Goal: Entertainment & Leisure: Consume media (video, audio)

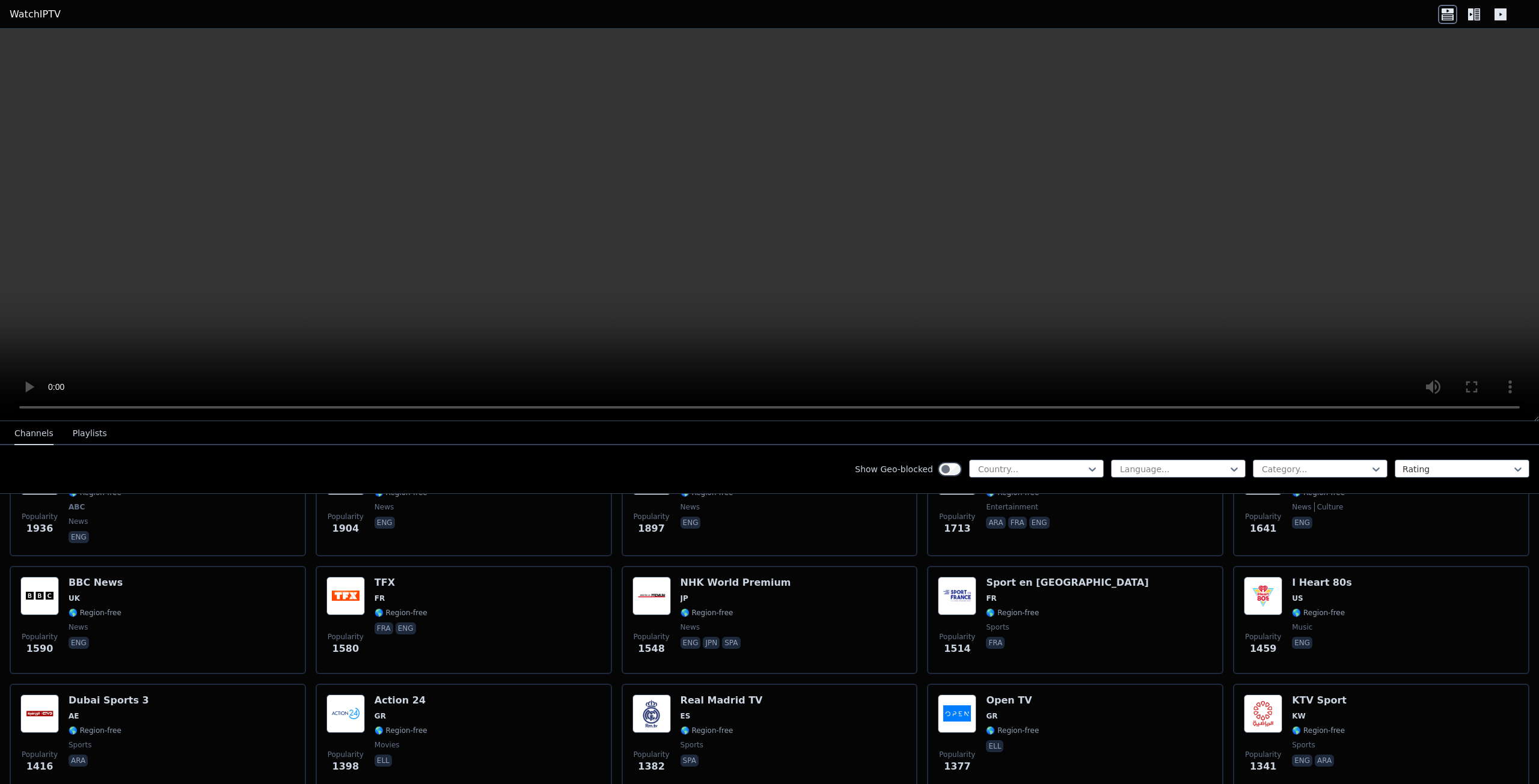
scroll to position [781, 0]
click at [1006, 470] on div at bounding box center [1031, 470] width 109 height 12
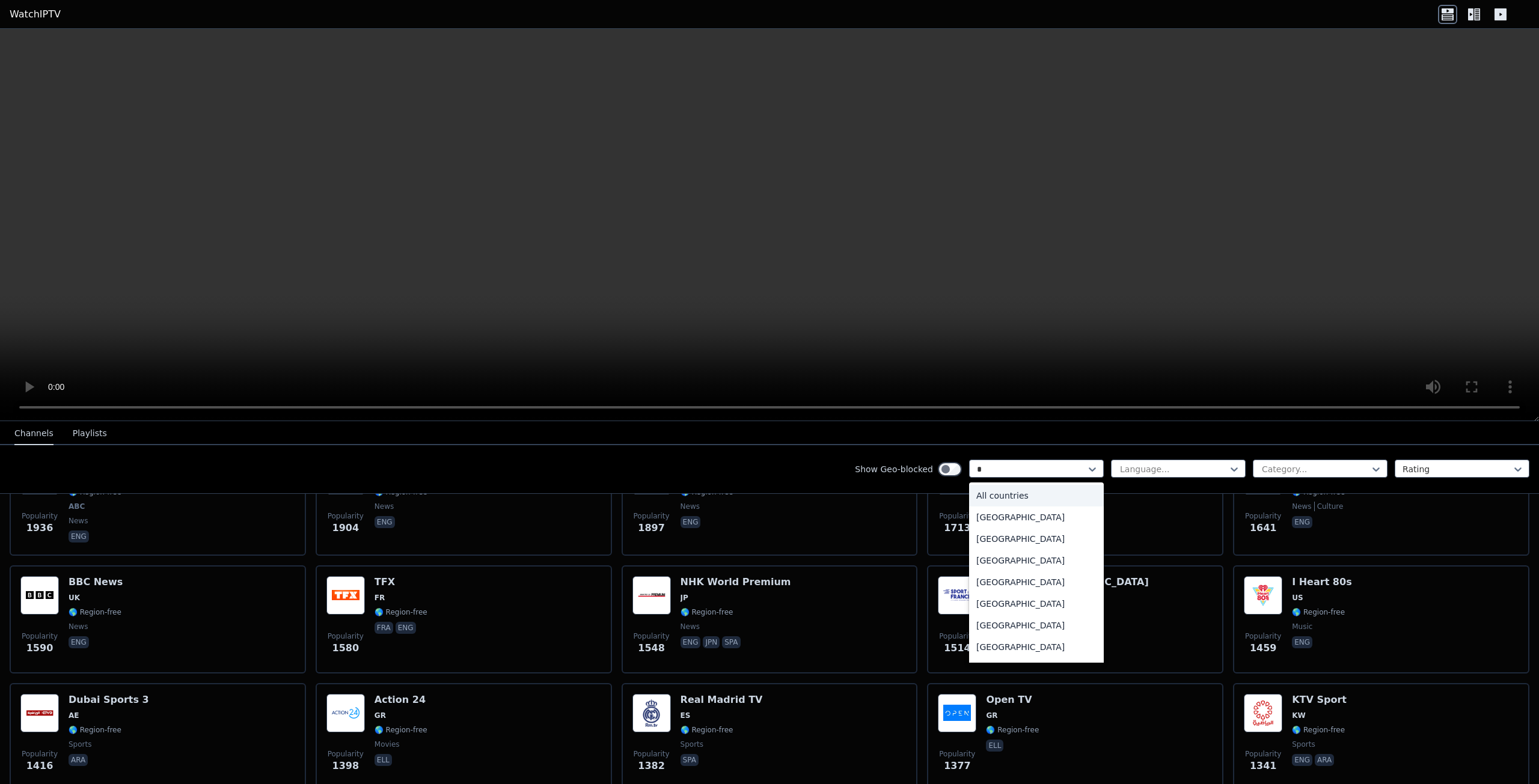
type input "**"
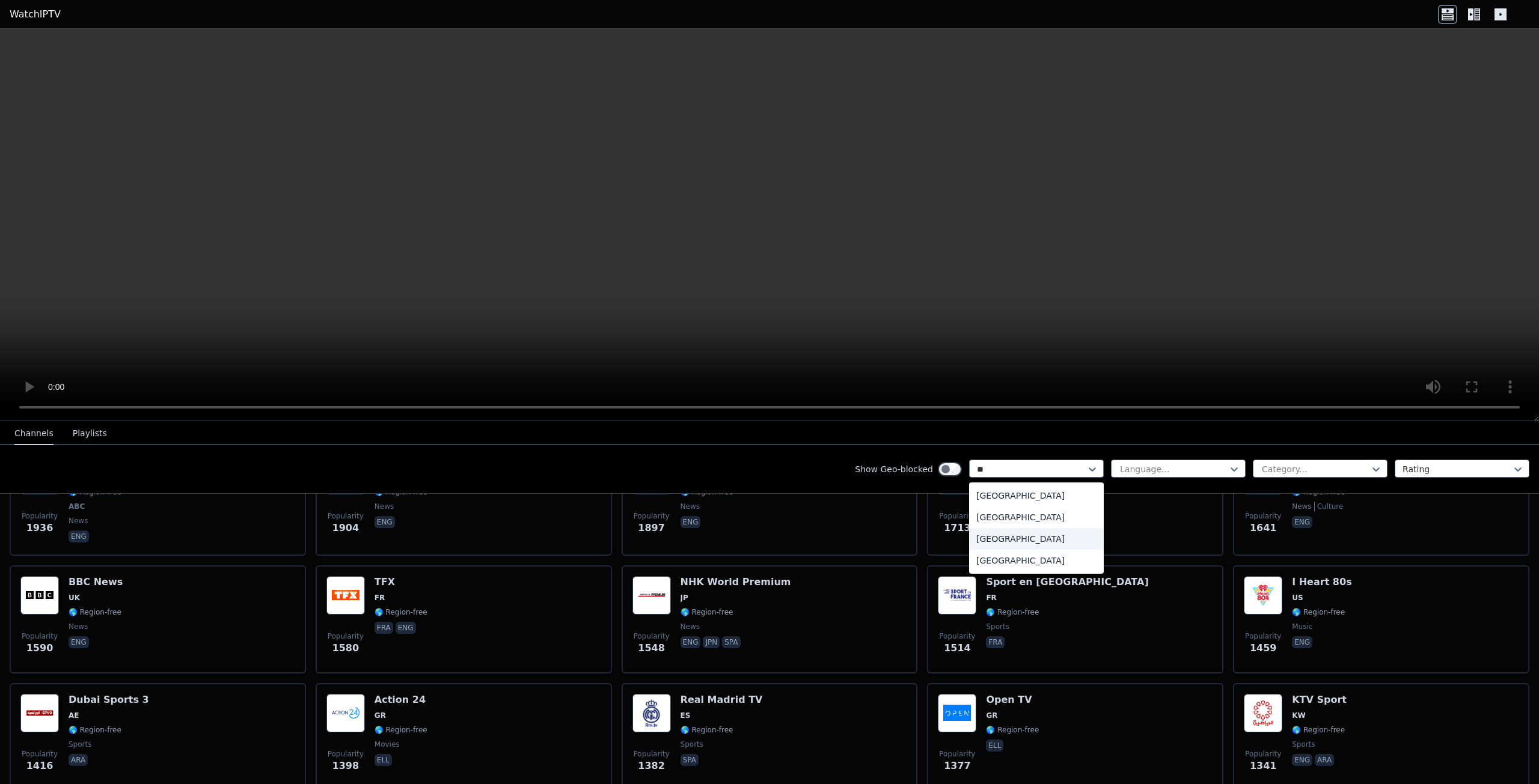
click at [990, 540] on div "[GEOGRAPHIC_DATA]" at bounding box center [1036, 539] width 134 height 21
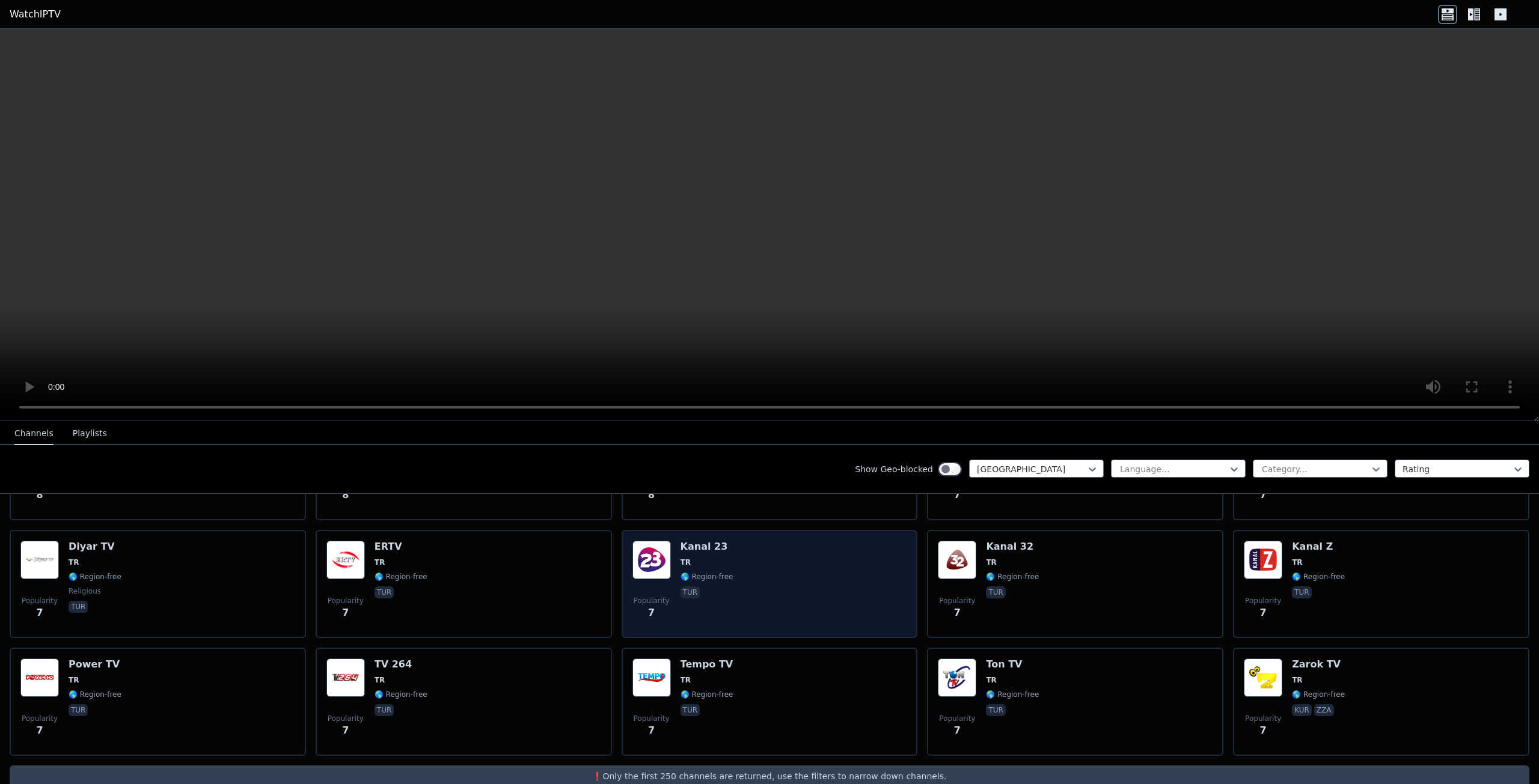
scroll to position [3767, 0]
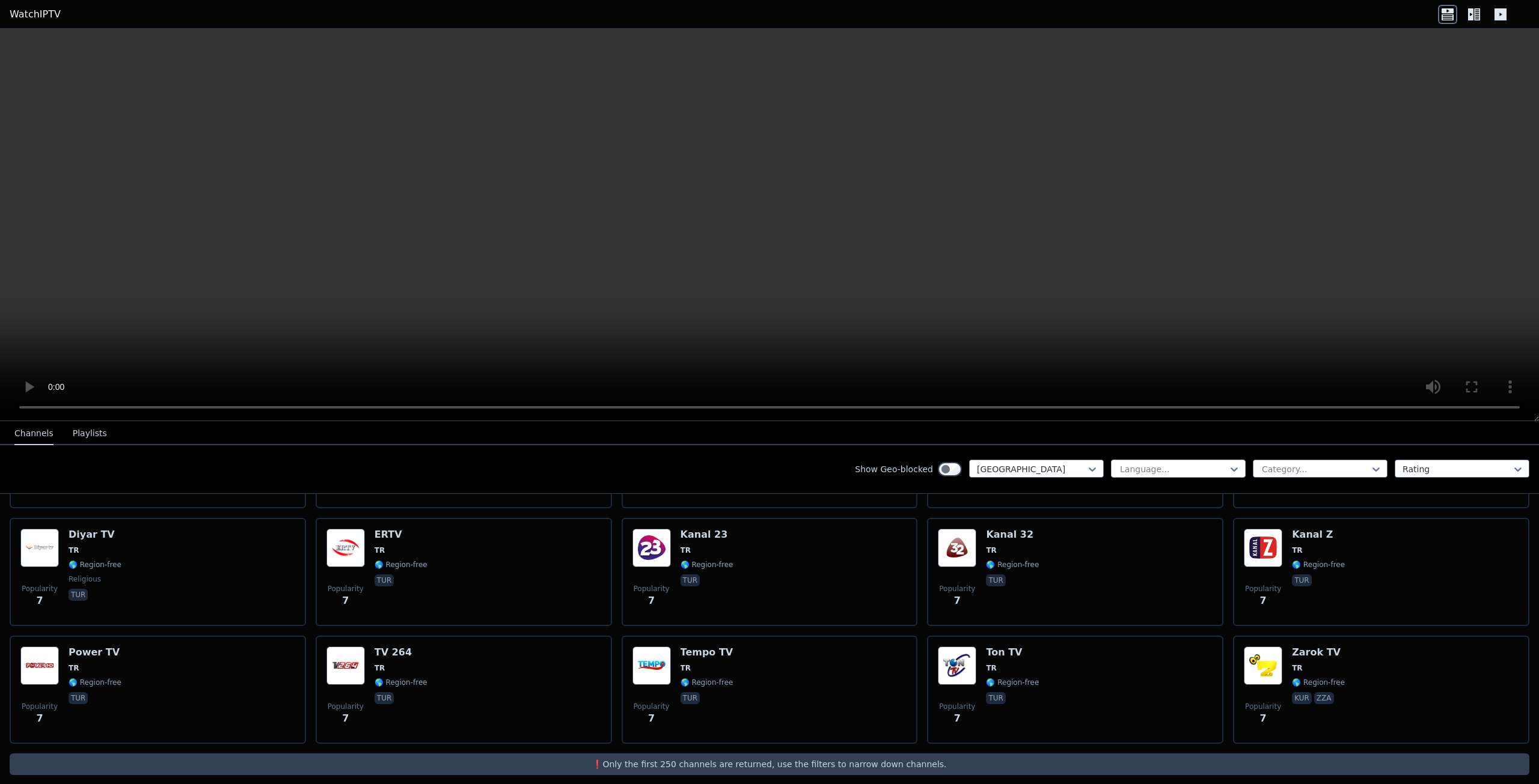
click at [1150, 470] on div at bounding box center [1173, 470] width 109 height 12
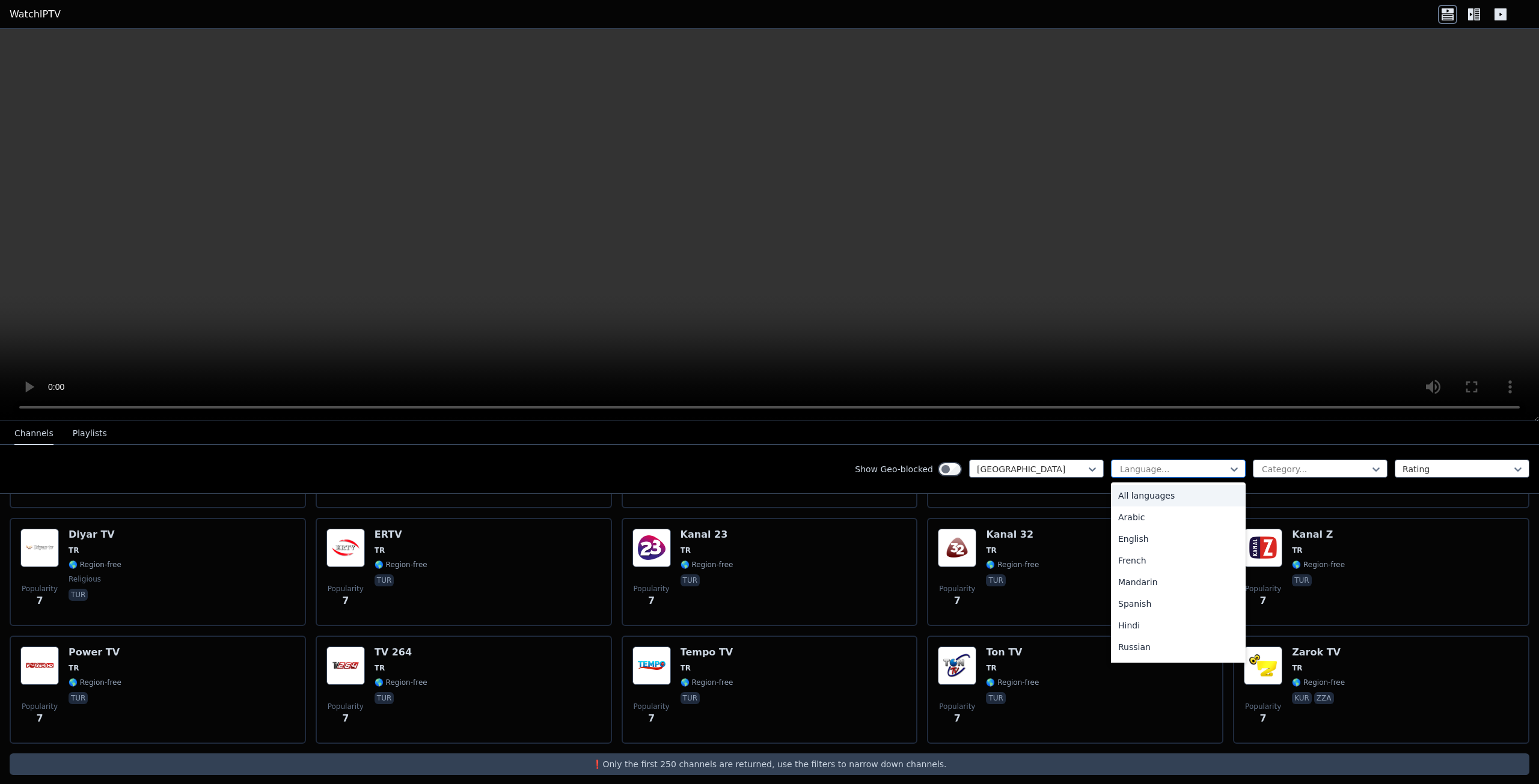
type input "*"
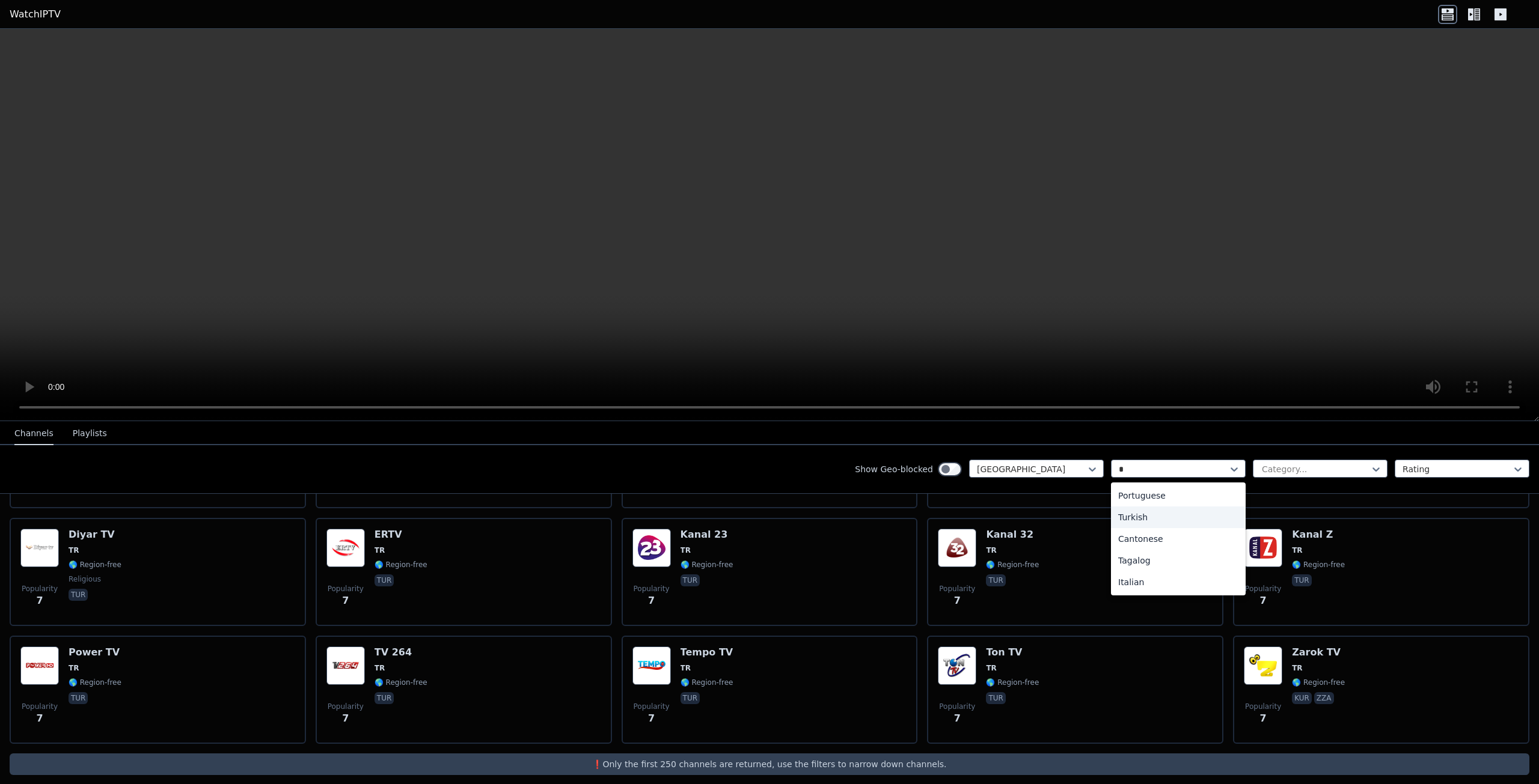
click at [1134, 514] on div "Turkish" at bounding box center [1178, 517] width 134 height 21
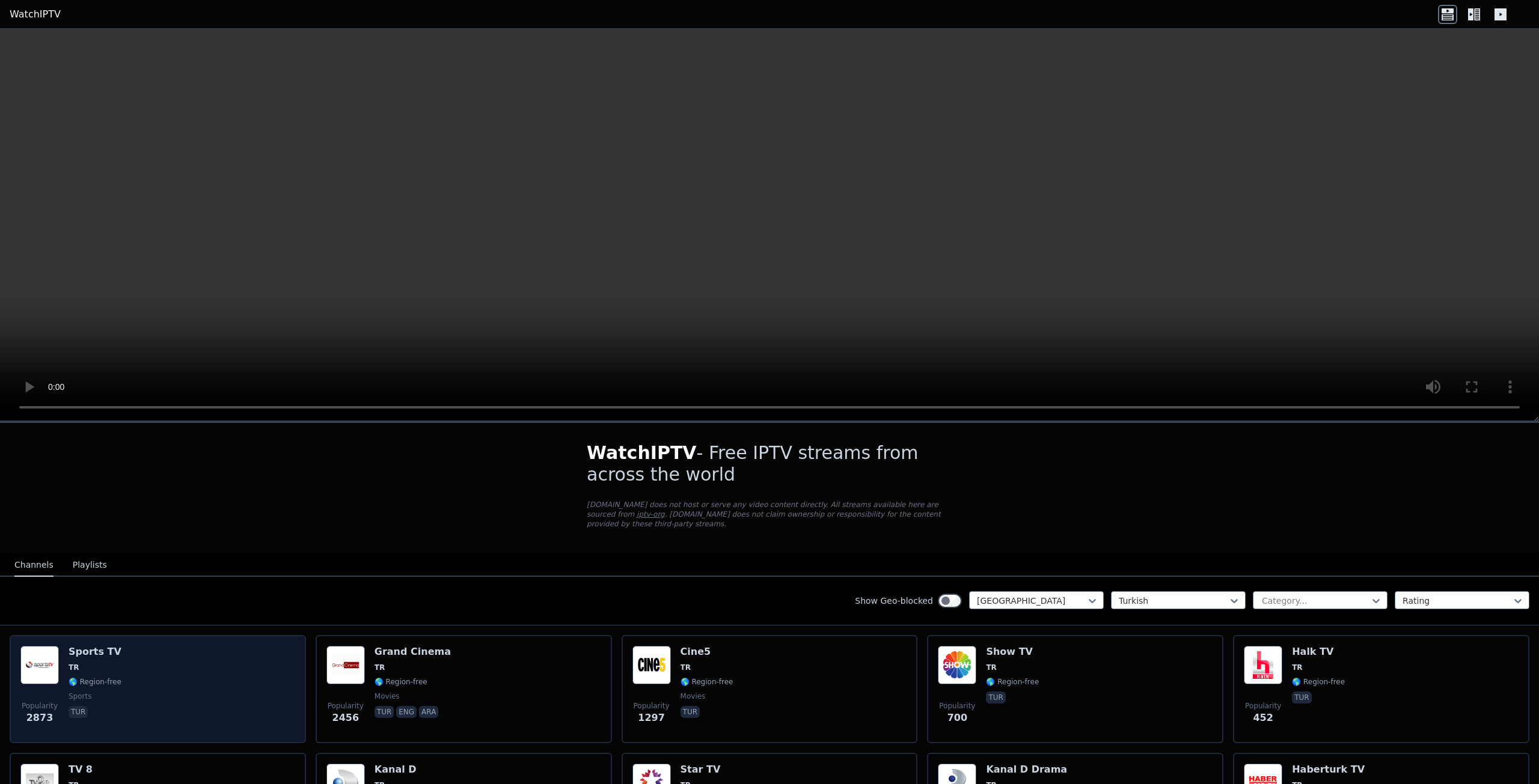
click at [186, 656] on div "Popularity 2873 Sports TV TR 🌎 Region-free sports tur" at bounding box center [158, 689] width 275 height 87
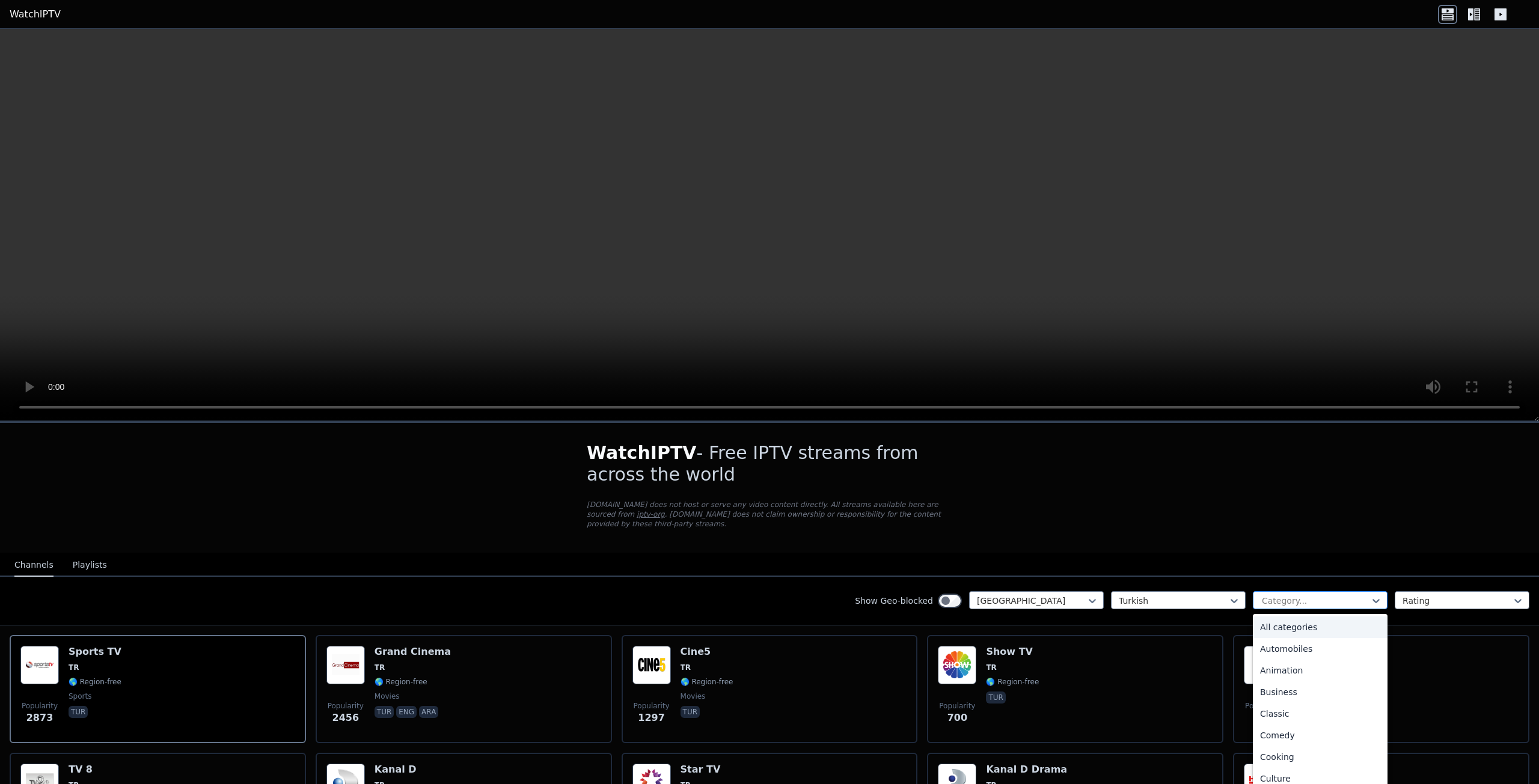
click at [1321, 591] on div "Category..." at bounding box center [1320, 600] width 134 height 18
click at [1322, 591] on div "Category..." at bounding box center [1320, 600] width 134 height 18
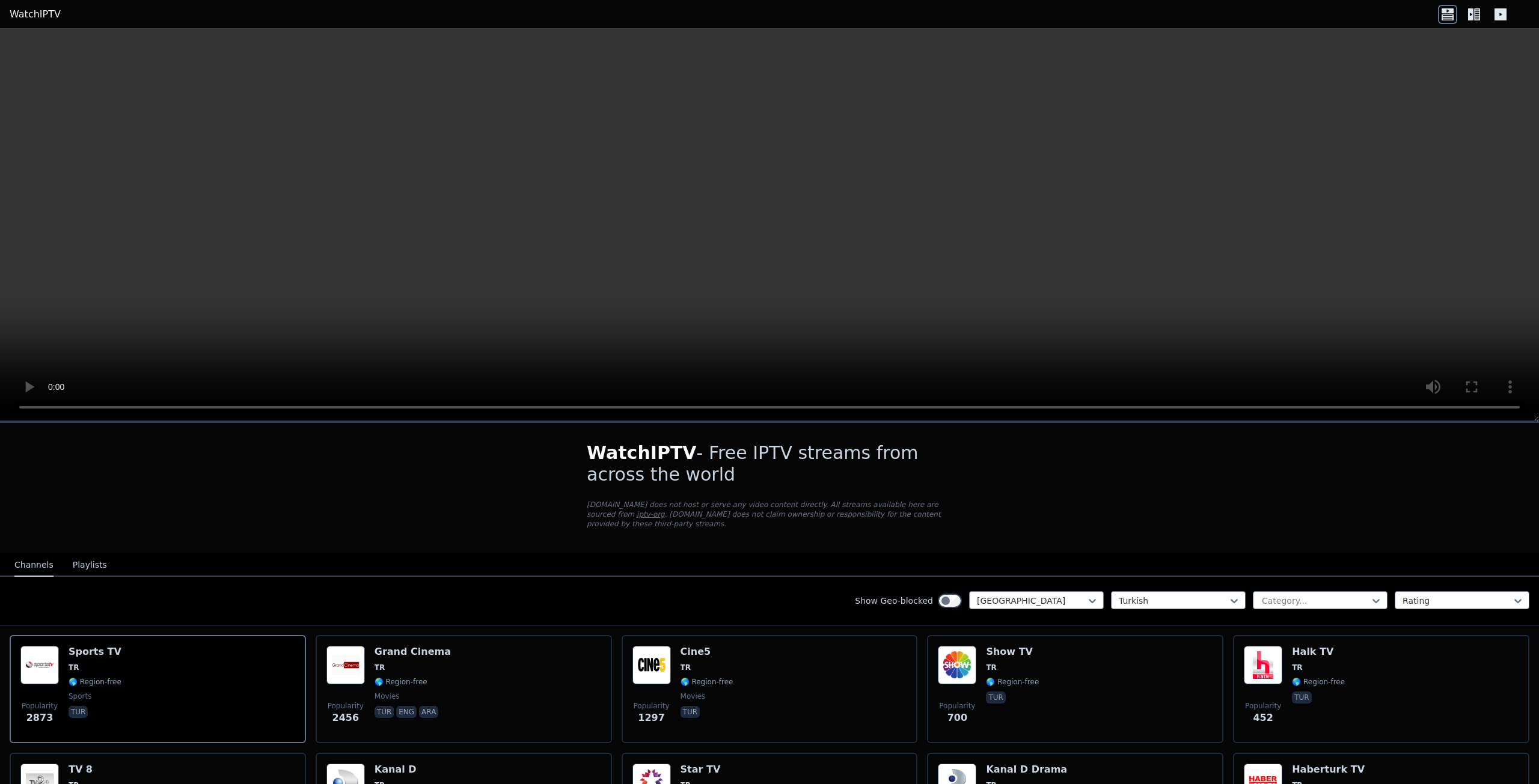
click at [81, 558] on button "Playlists" at bounding box center [90, 565] width 34 height 23
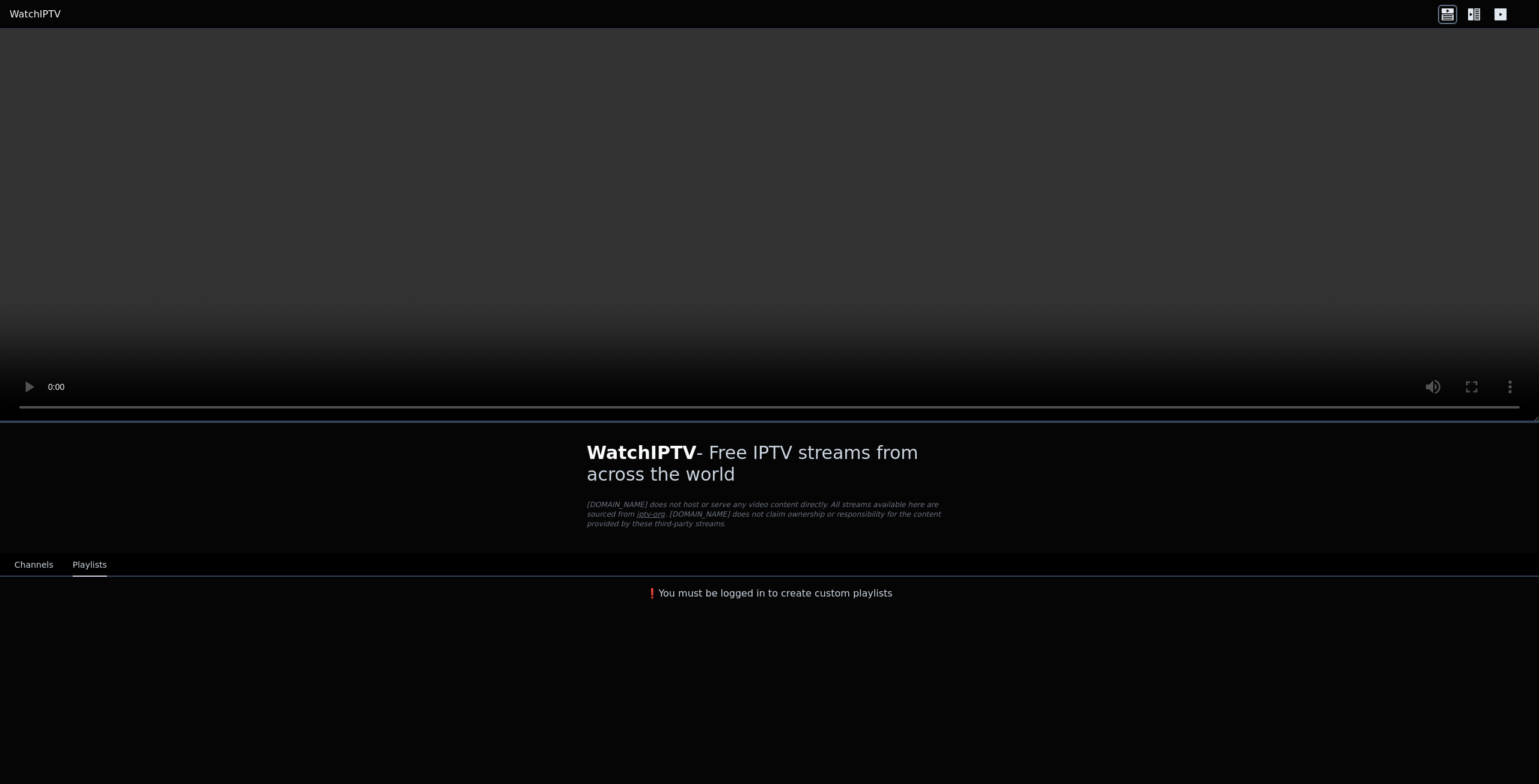
click at [1477, 17] on icon at bounding box center [1474, 14] width 19 height 19
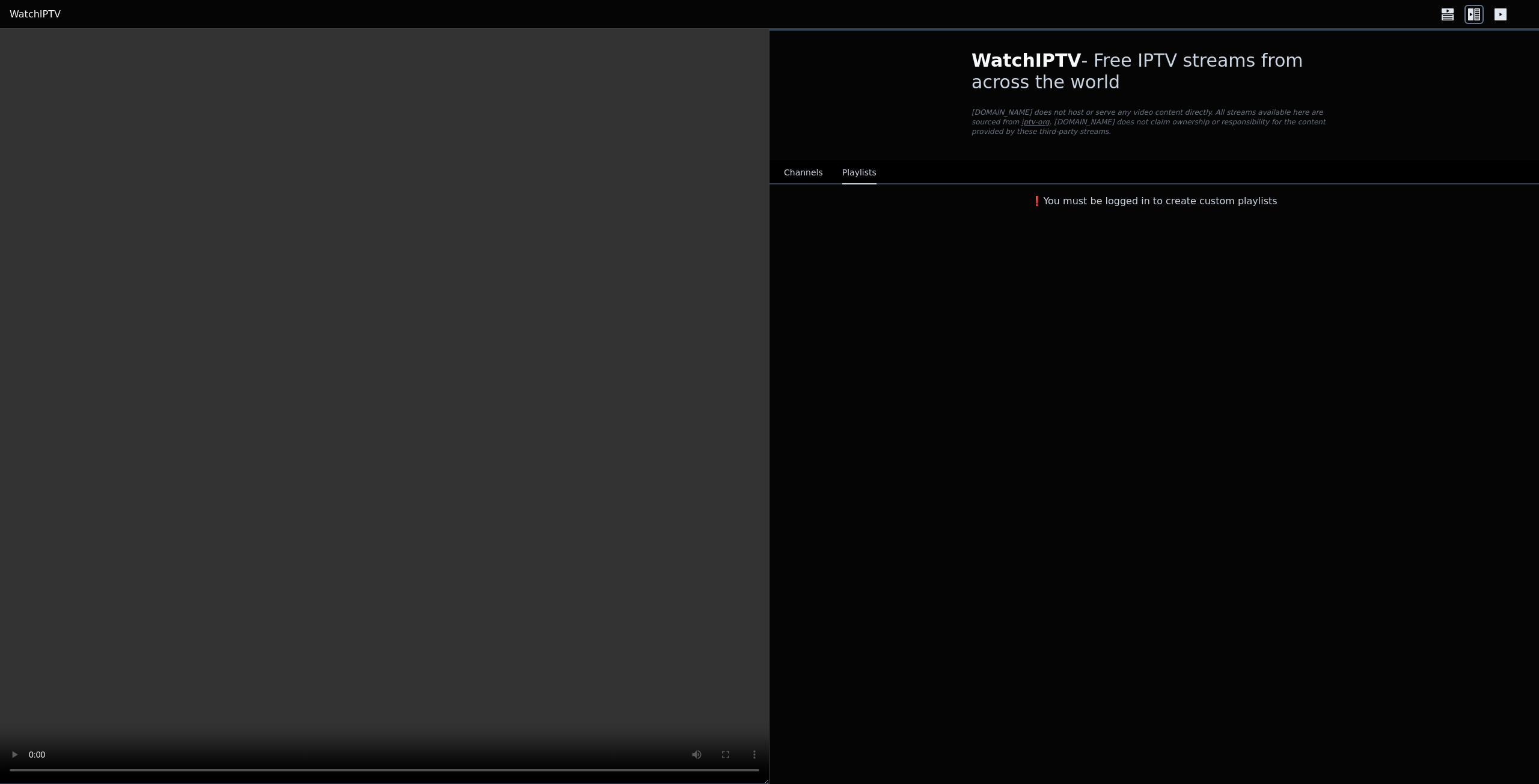
click at [1502, 12] on icon at bounding box center [1501, 15] width 12 height 12
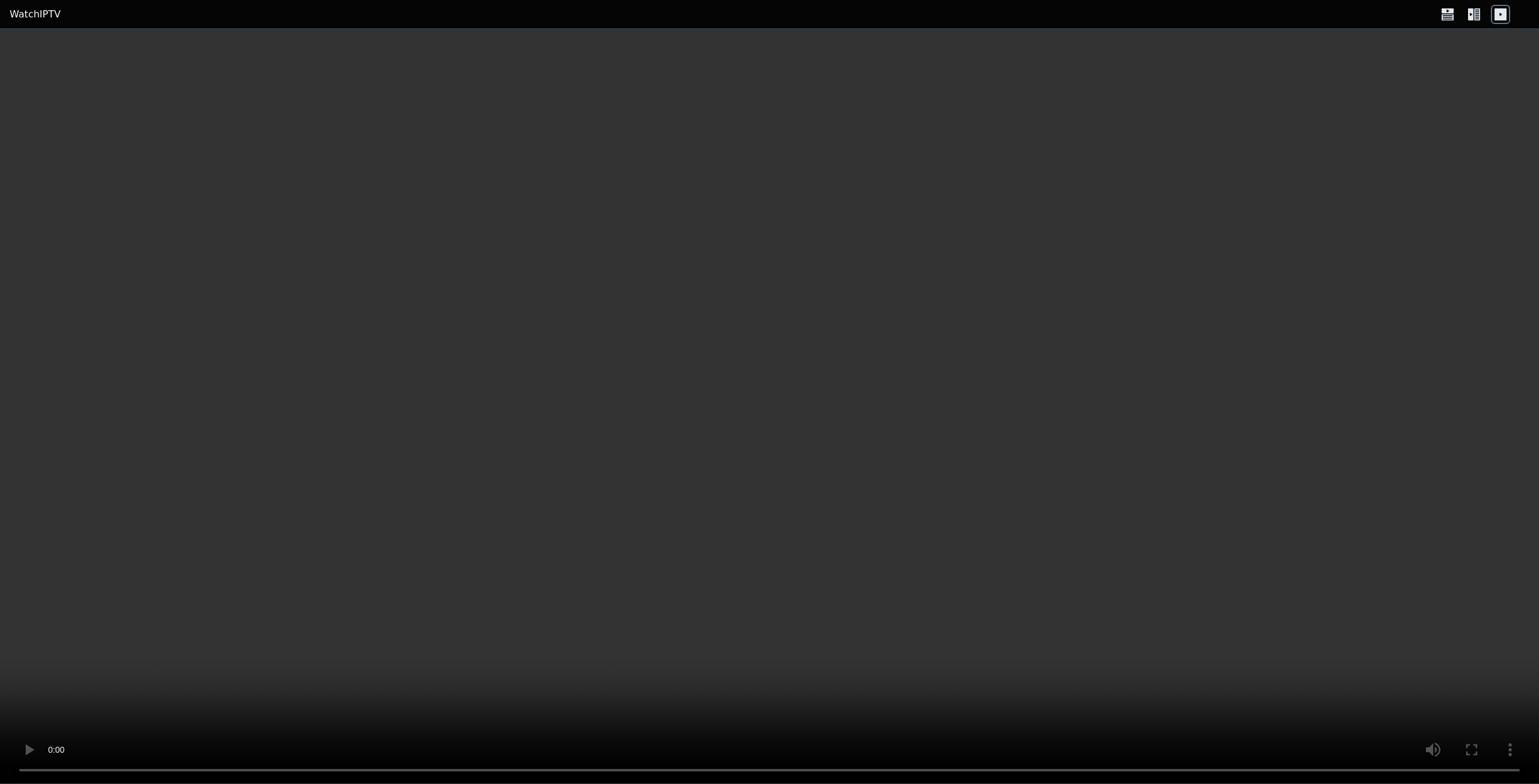
click at [1473, 10] on icon at bounding box center [1471, 15] width 5 height 12
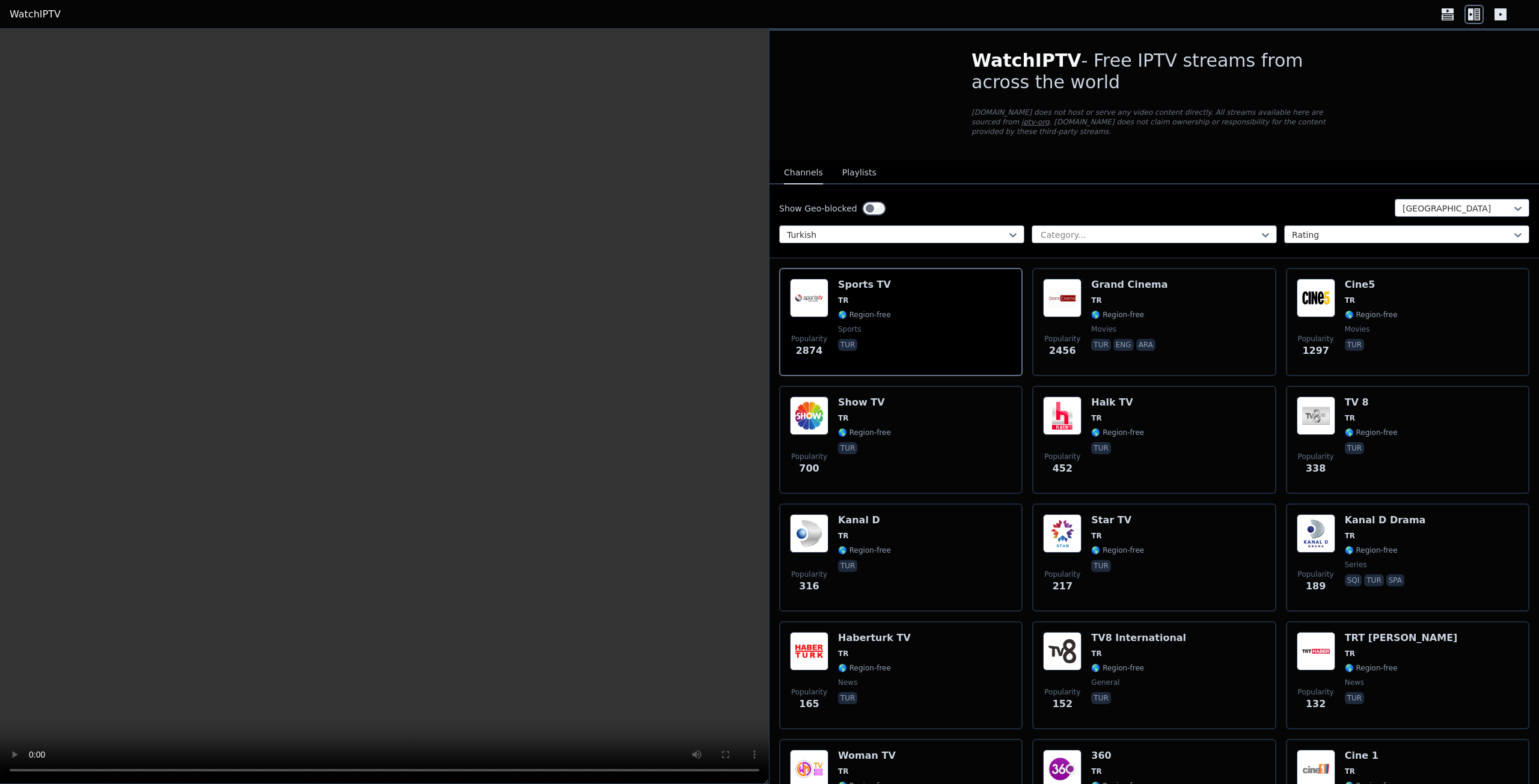
click at [1050, 118] on link "iptv-org" at bounding box center [1036, 122] width 28 height 9
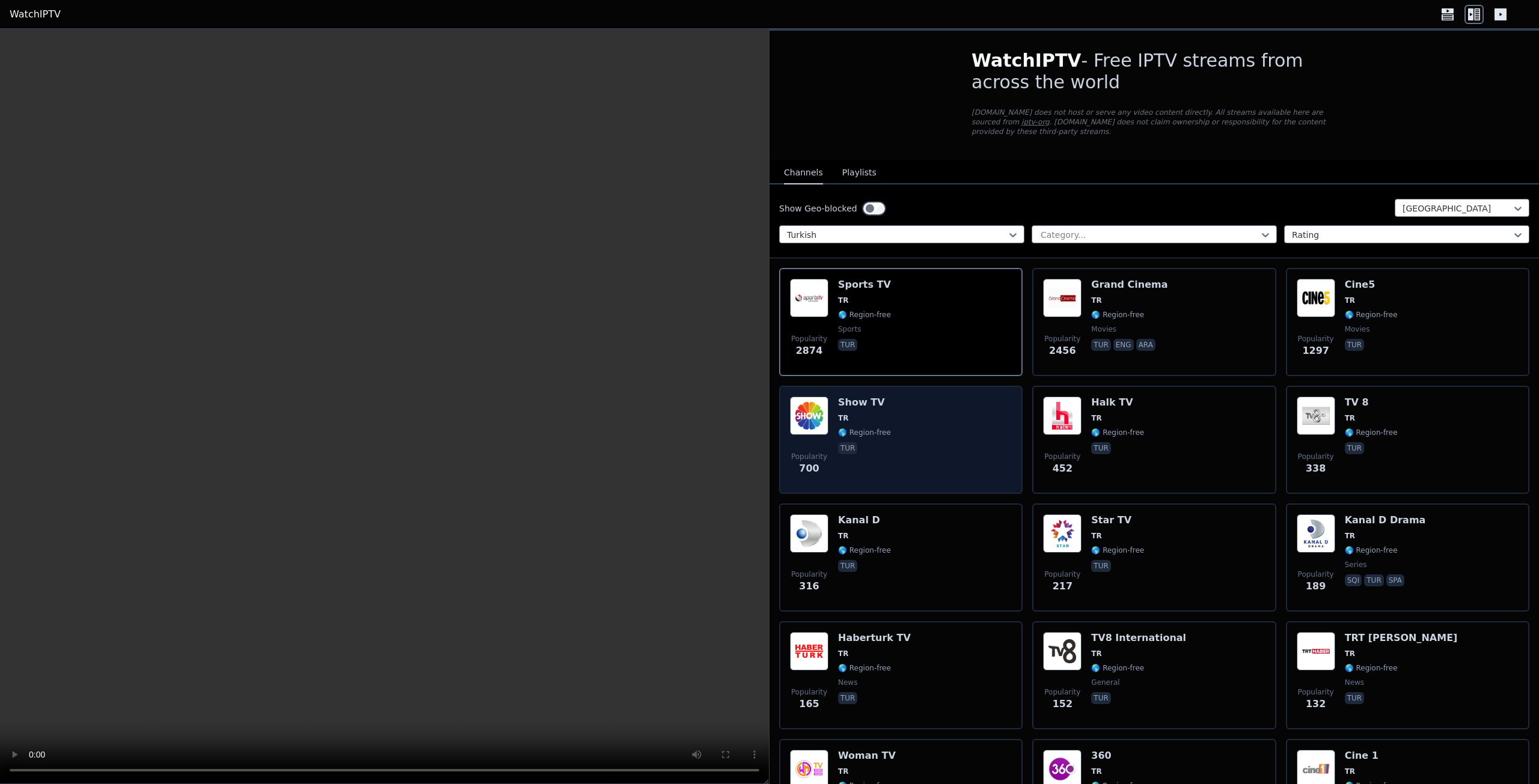
click at [890, 423] on div "Popularity 700 Show TV TR 🌎 Region-free tur" at bounding box center [901, 440] width 222 height 87
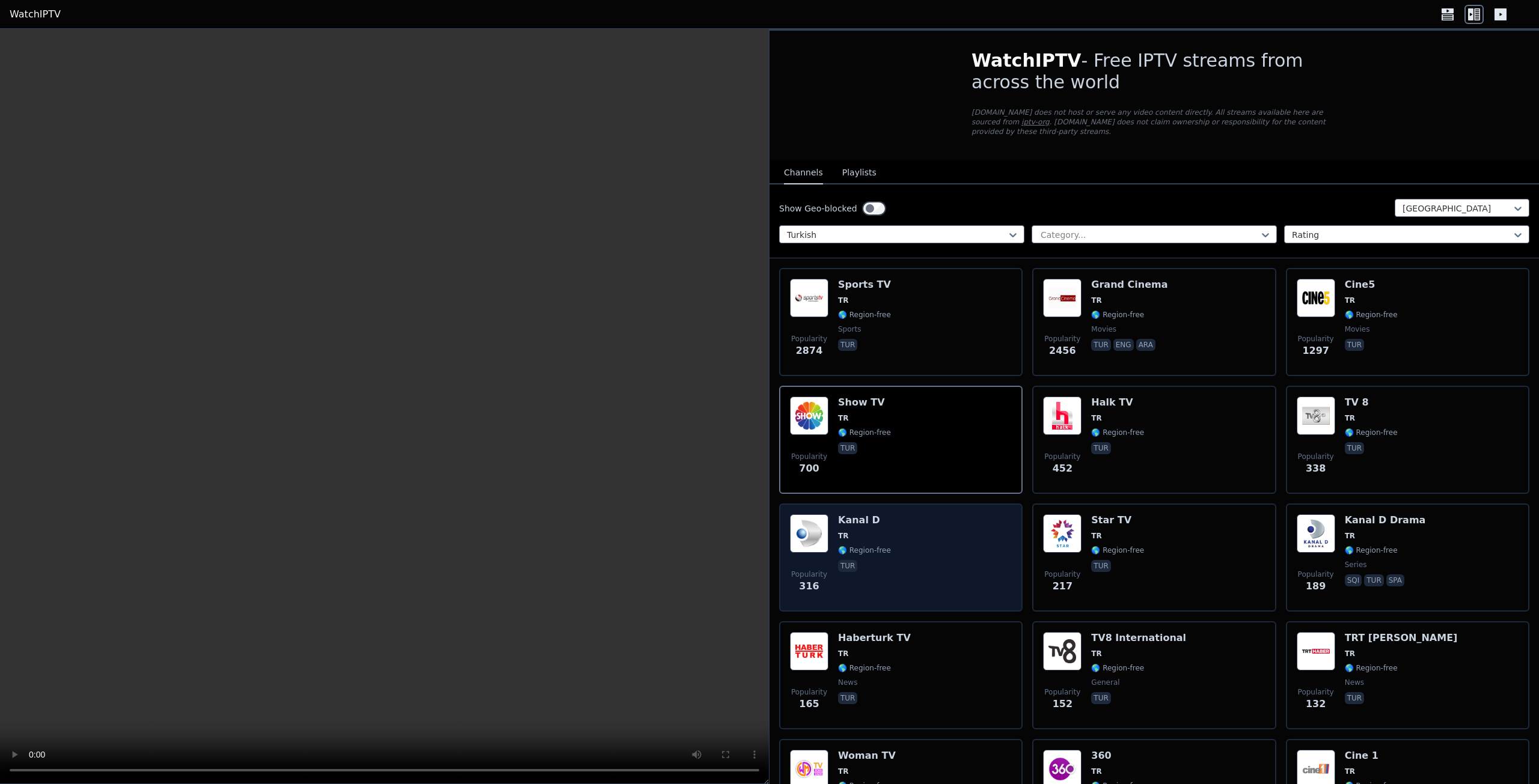
click at [905, 518] on div "Popularity 316 Kanal D TR 🌎 Region-free tur" at bounding box center [901, 557] width 222 height 87
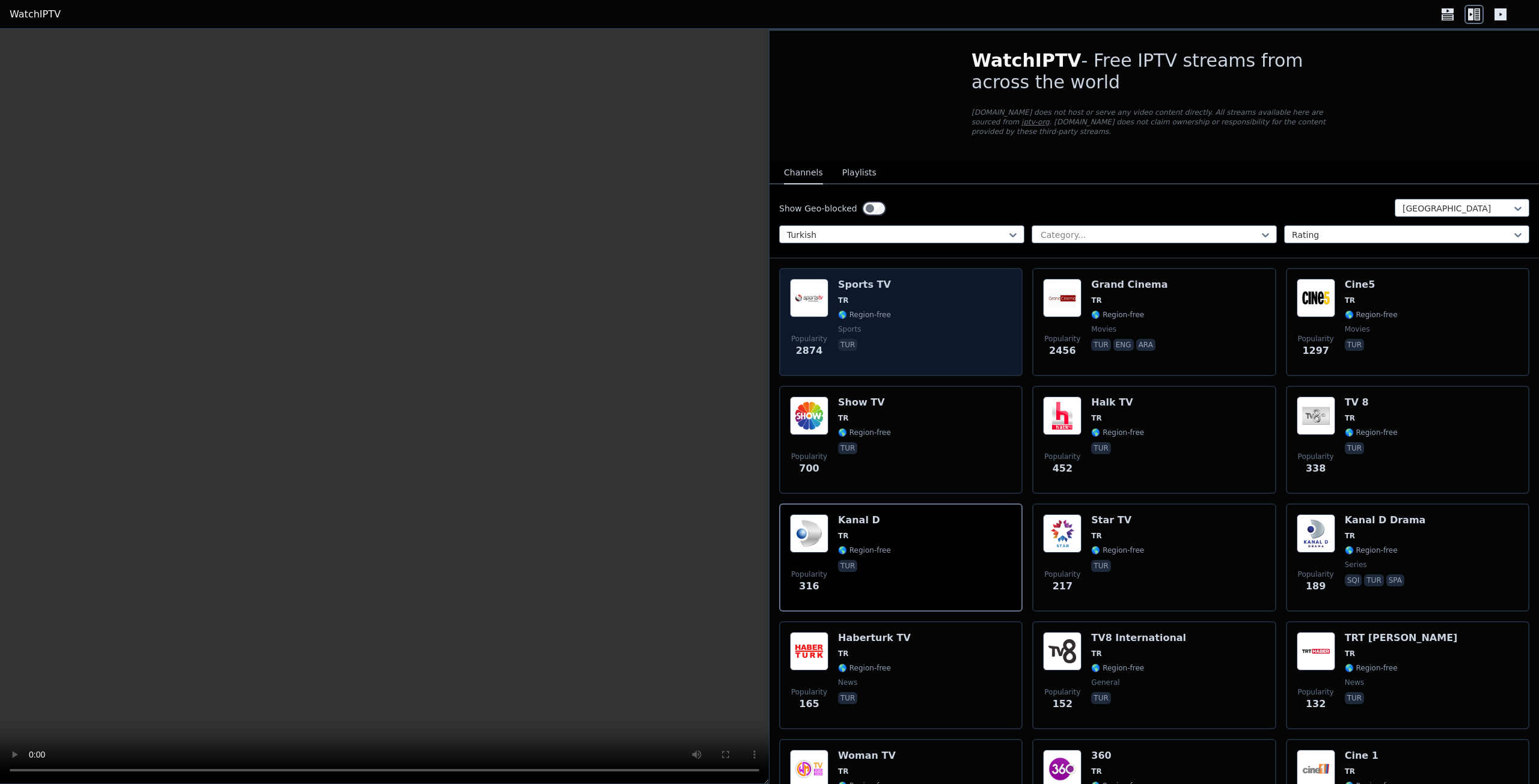
click at [883, 324] on span "sports" at bounding box center [865, 329] width 53 height 10
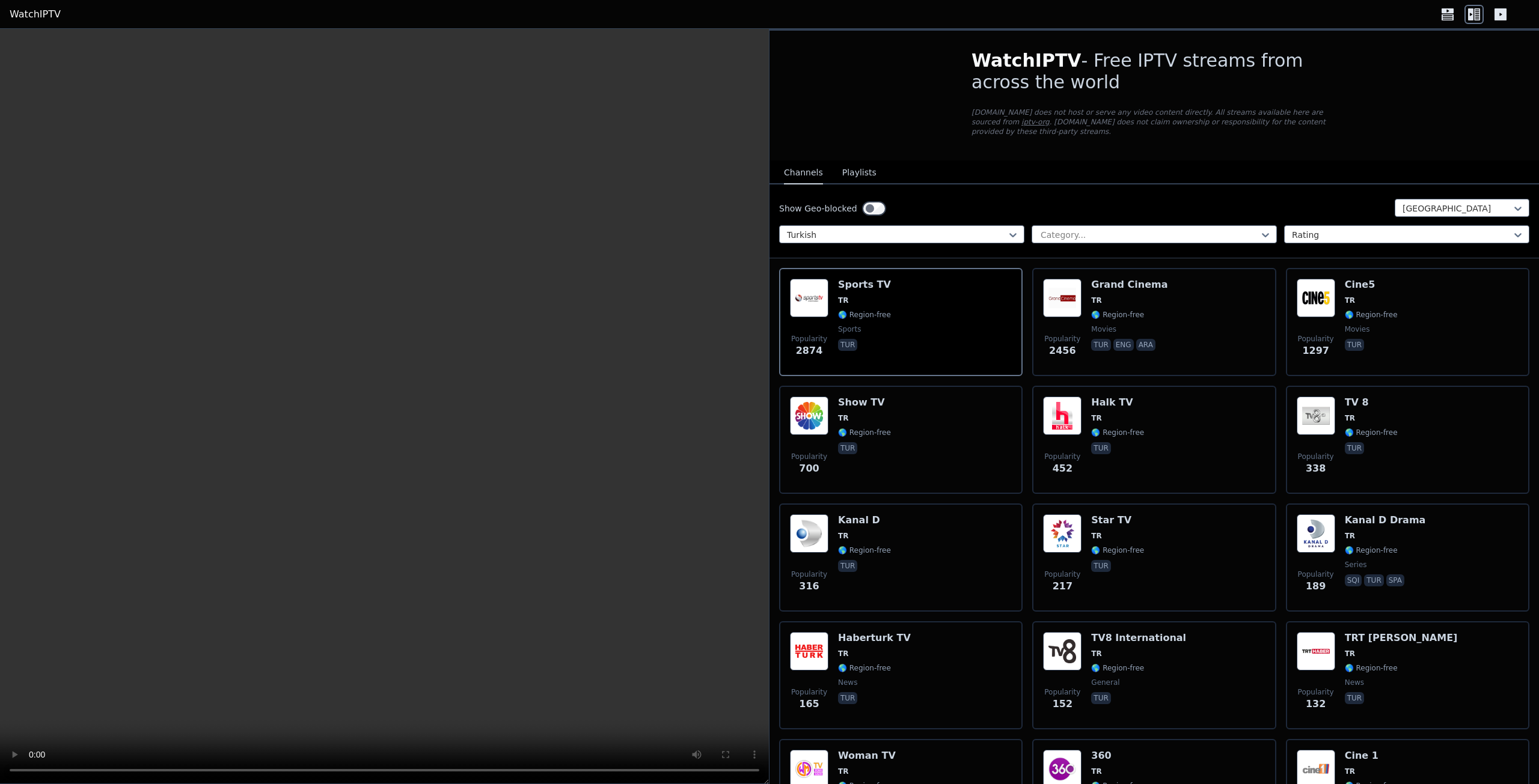
click at [426, 346] on video at bounding box center [384, 406] width 769 height 755
click at [848, 163] on button "Playlists" at bounding box center [860, 173] width 34 height 23
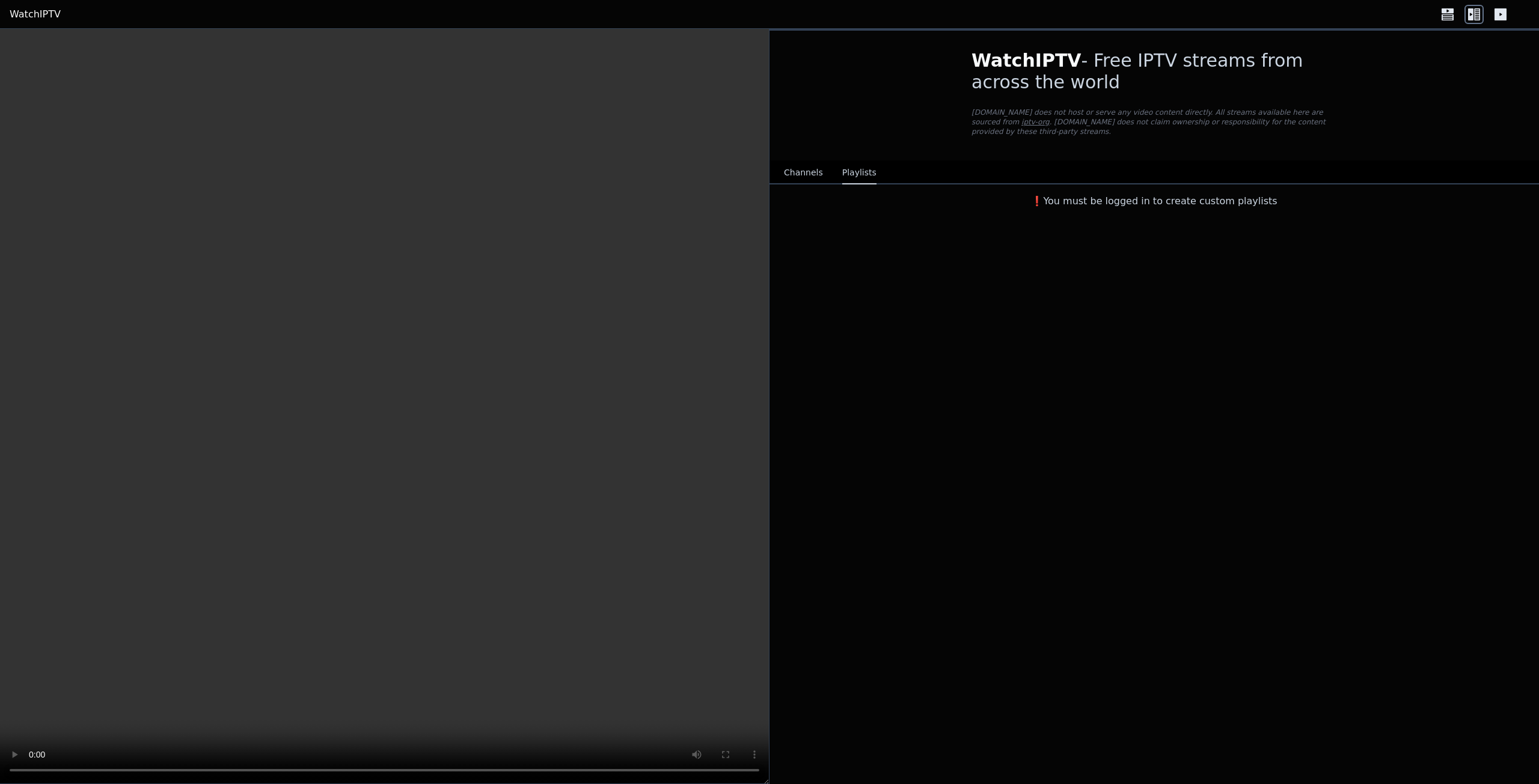
click at [1091, 197] on h3 "❗️You must be logged in to create custom playlists" at bounding box center [1154, 201] width 404 height 15
click at [1184, 194] on h3 "❗️You must be logged in to create custom playlists" at bounding box center [1154, 201] width 404 height 15
click at [40, 11] on link "WatchIPTV" at bounding box center [35, 15] width 51 height 15
click at [33, 10] on link "WatchIPTV" at bounding box center [35, 15] width 51 height 15
